Goal: Answer question/provide support

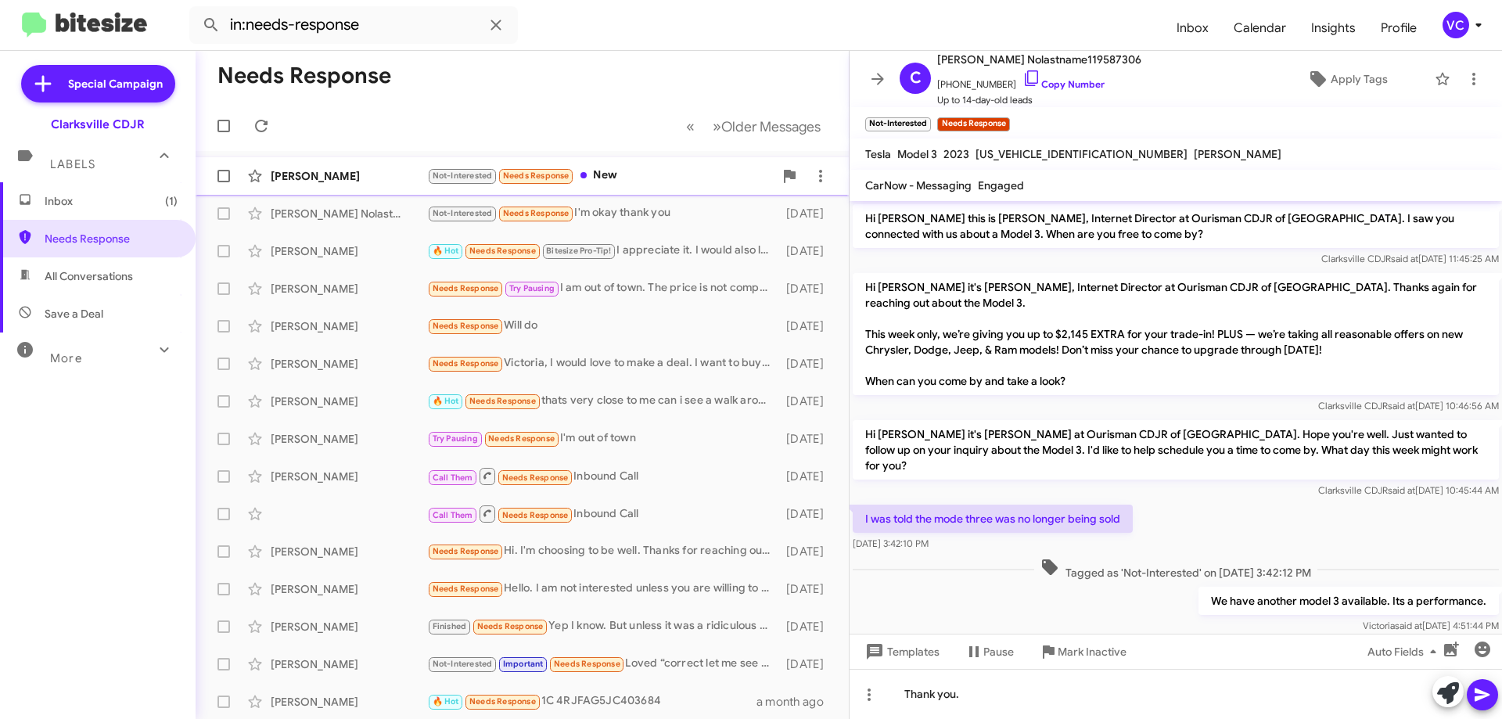
scroll to position [68, 0]
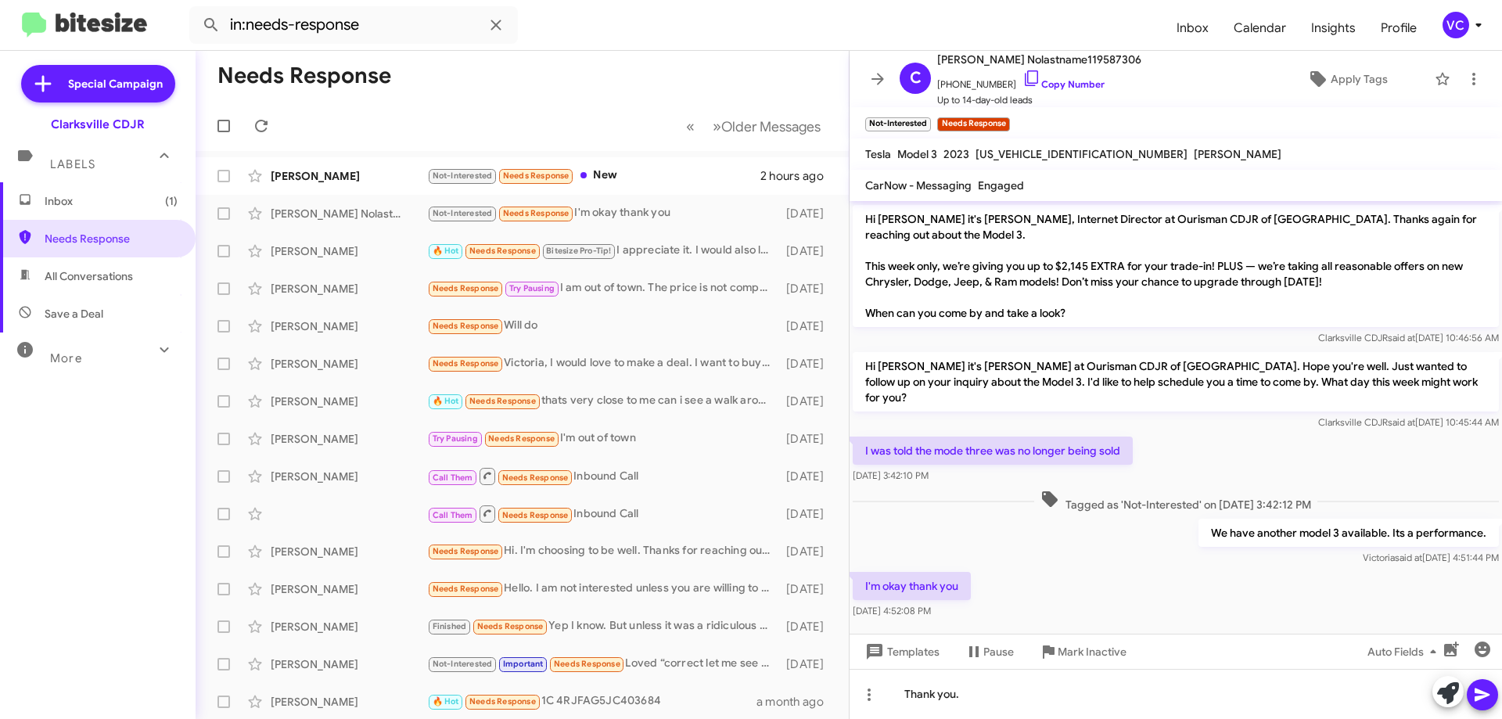
click at [79, 313] on span "Save a Deal" at bounding box center [74, 314] width 59 height 16
type input "in:not-interested"
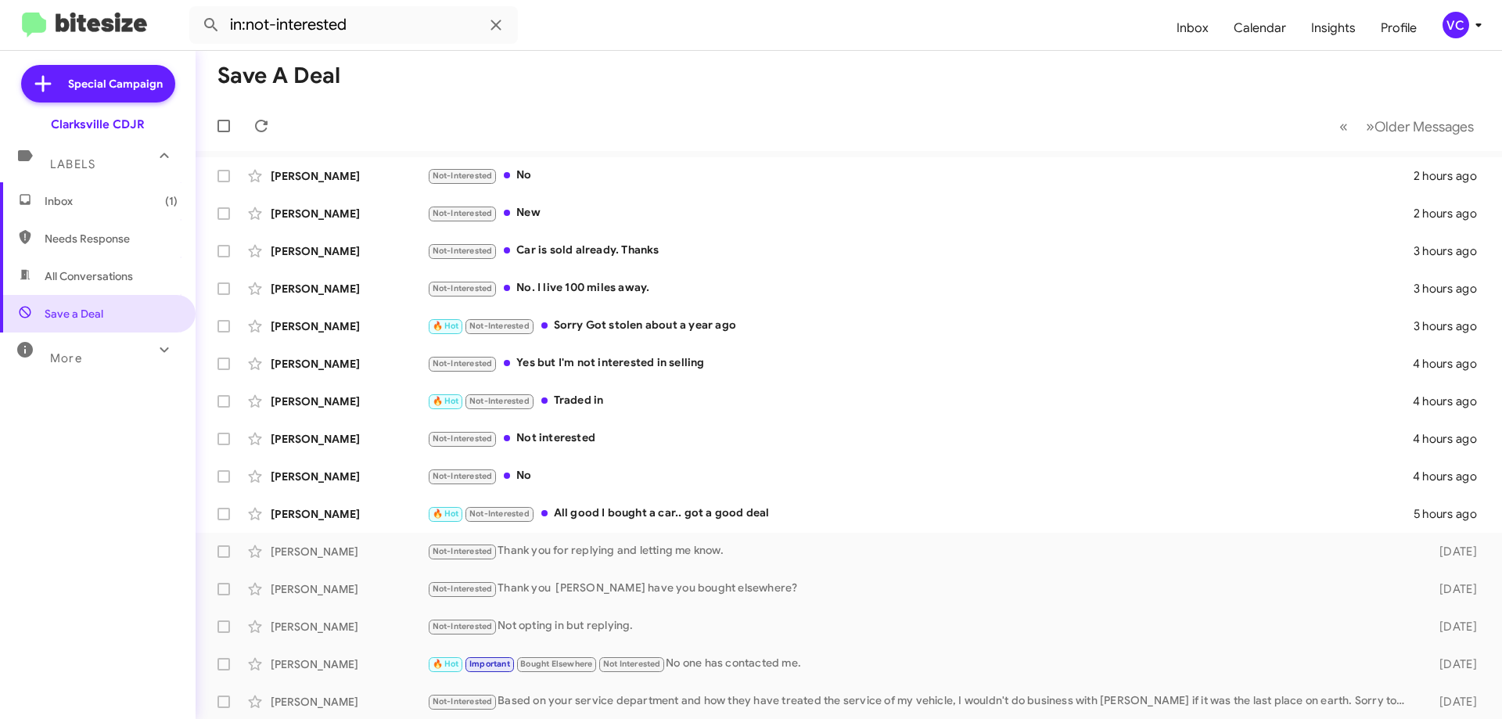
click at [759, 91] on mat-toolbar-row "Save a Deal" at bounding box center [849, 76] width 1306 height 50
click at [45, 512] on div "Inbox (1) Needs Response All Conversations Save a Deal More Important 🔥 Hot App…" at bounding box center [98, 397] width 196 height 431
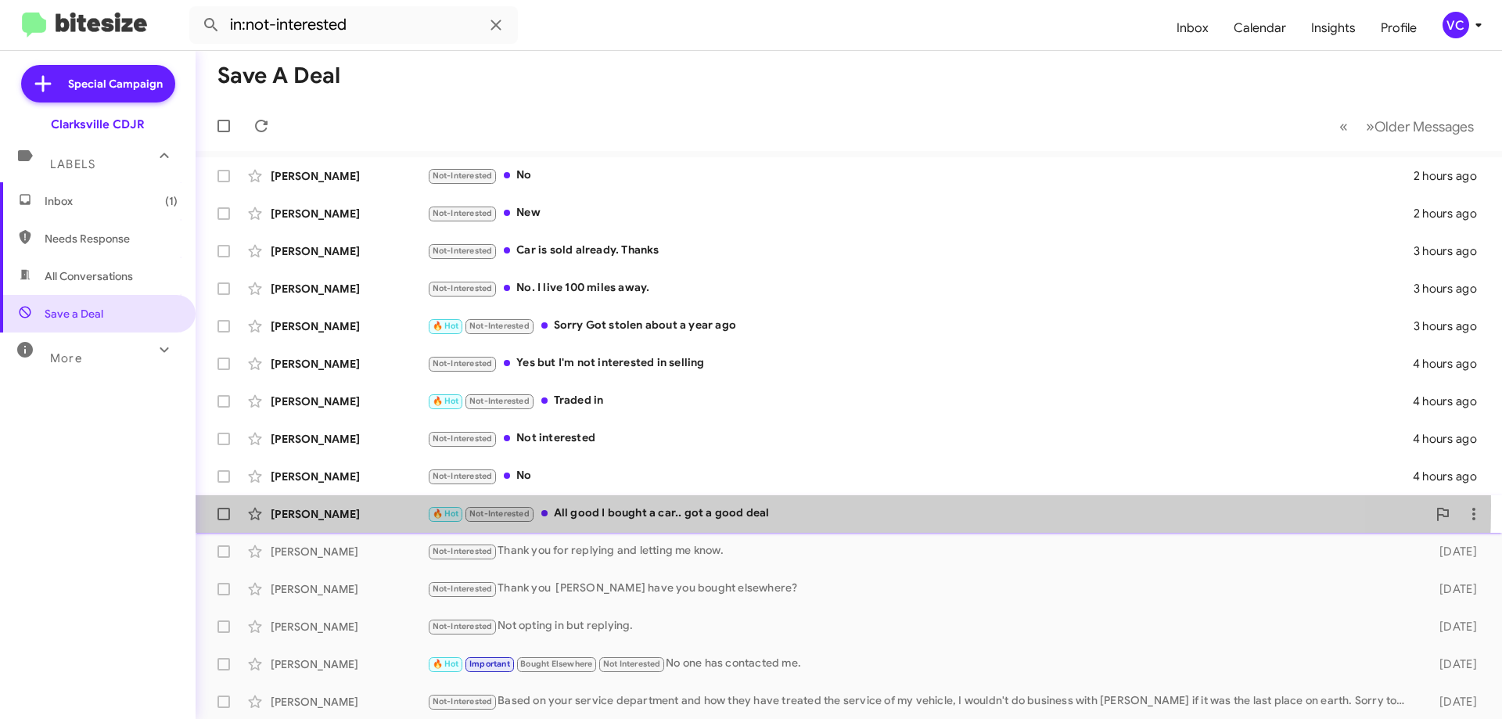
click at [633, 505] on div "🔥 Hot Not-Interested All good I bought a car.. got a good deal" at bounding box center [927, 514] width 1000 height 18
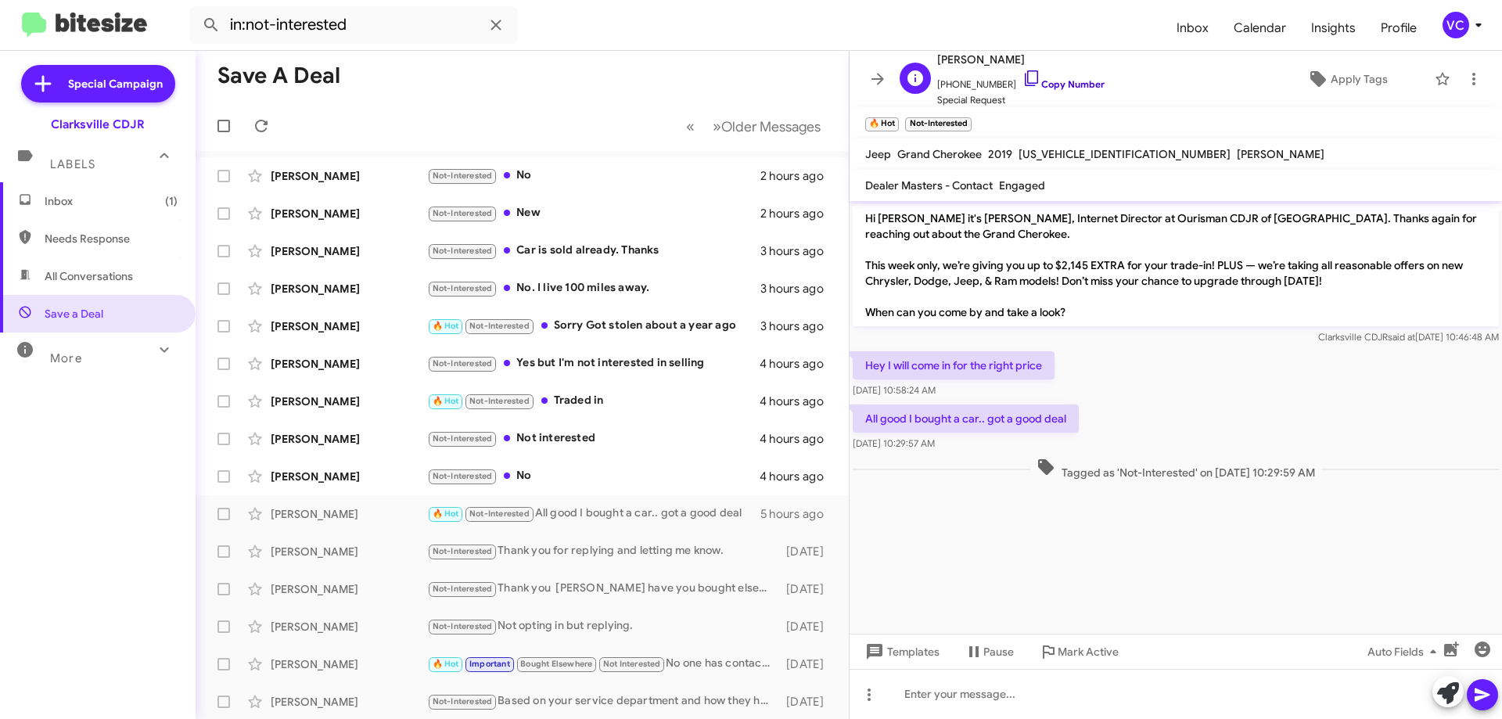
click at [1049, 79] on link "Copy Number" at bounding box center [1063, 84] width 82 height 12
click at [563, 480] on div "Not-Interested No" at bounding box center [600, 476] width 347 height 18
